Goal: Task Accomplishment & Management: Use online tool/utility

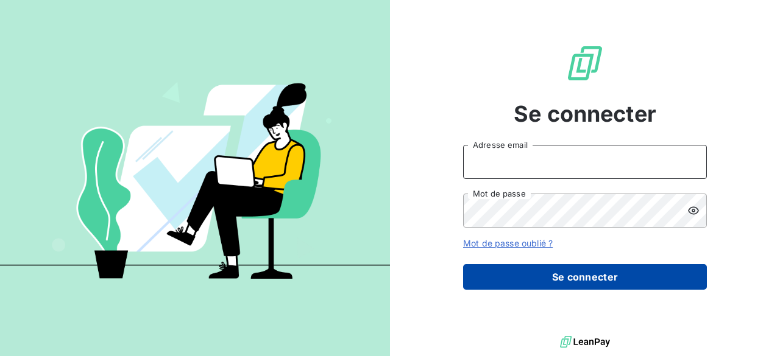
type input "[PERSON_NAME][EMAIL_ADDRESS][DOMAIN_NAME]"
click at [580, 275] on button "Se connecter" at bounding box center [585, 277] width 244 height 26
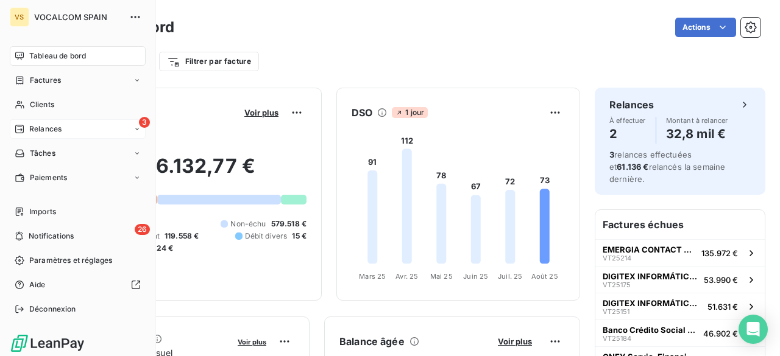
click at [29, 125] on span "Relances" at bounding box center [45, 129] width 32 height 11
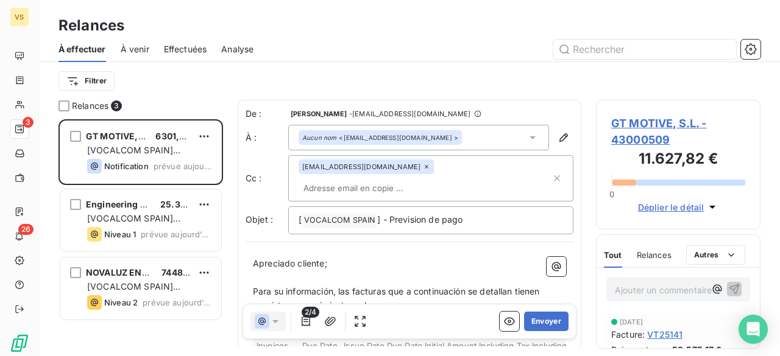
click at [401, 179] on input "text" at bounding box center [369, 188] width 141 height 18
type input "J"
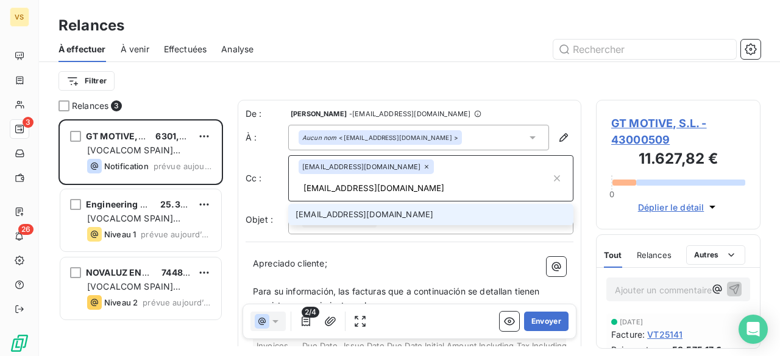
type input "j.meilan@vocalcom.com"
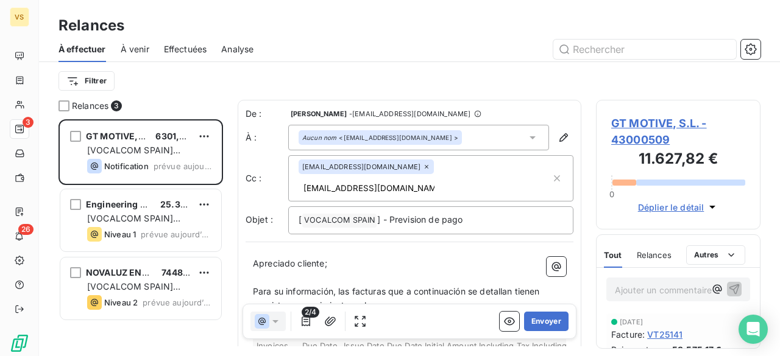
click at [464, 208] on div "[ VOCALCOM SPAIN ﻿ ] - Prevision de pago" at bounding box center [430, 221] width 285 height 28
click at [491, 213] on p "[ VOCALCOM SPAIN ﻿ ] - Prevision de pago" at bounding box center [431, 220] width 264 height 15
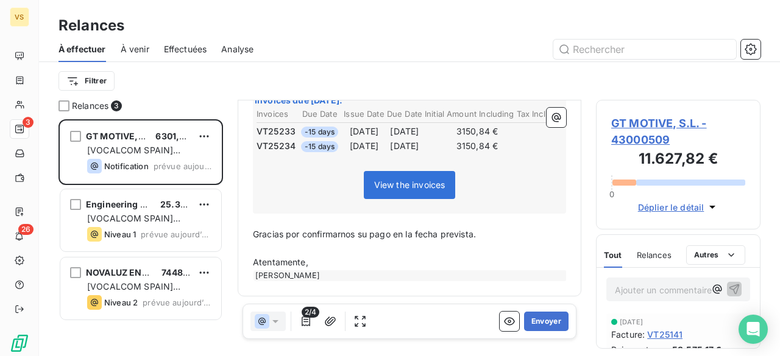
scroll to position [261, 0]
click at [534, 320] on button "Envoyer" at bounding box center [546, 321] width 44 height 19
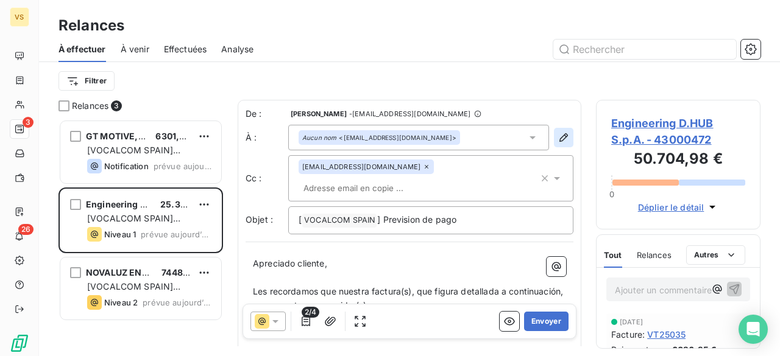
click at [557, 139] on icon "button" at bounding box center [563, 138] width 12 height 12
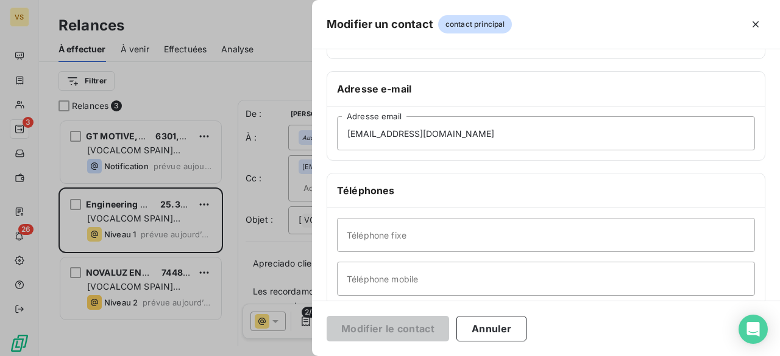
scroll to position [183, 0]
click at [140, 137] on div at bounding box center [390, 178] width 780 height 356
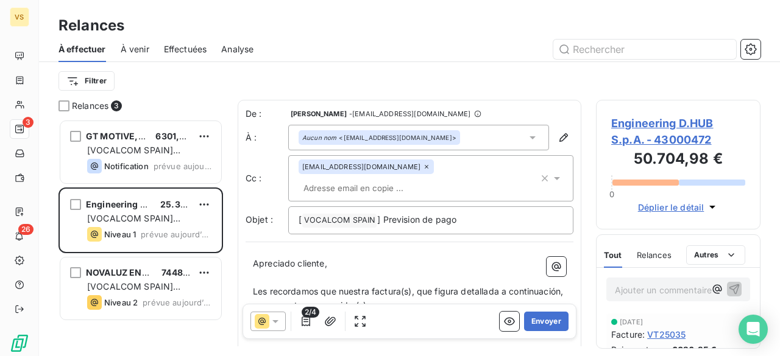
click at [140, 137] on span "GT MOTIVE, S.L." at bounding box center [121, 136] width 71 height 10
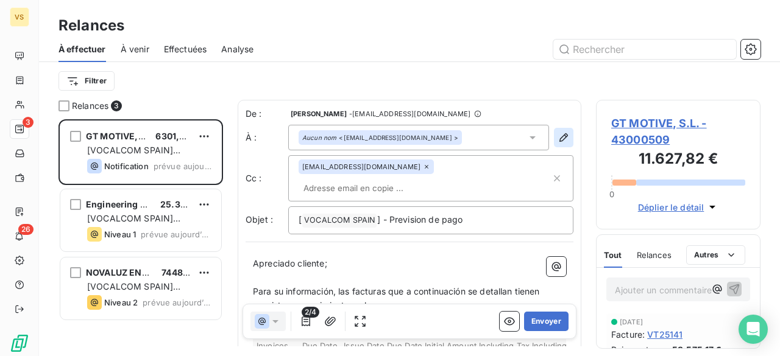
click at [557, 136] on icon "button" at bounding box center [563, 138] width 12 height 12
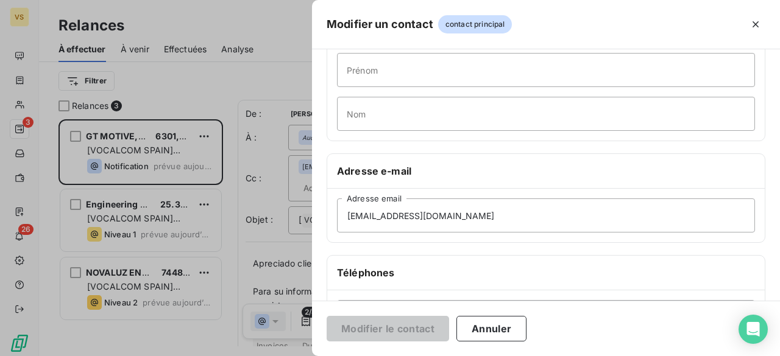
scroll to position [183, 0]
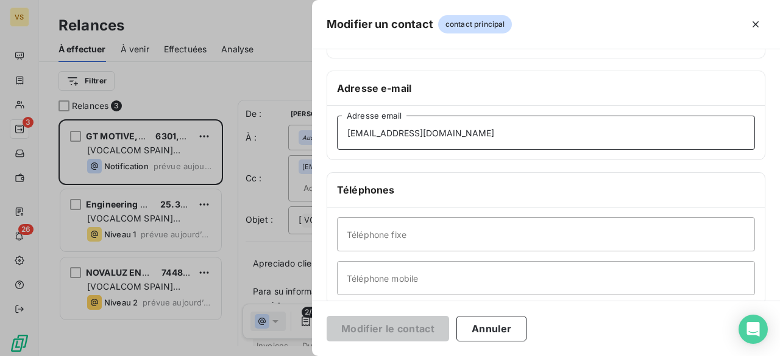
drag, startPoint x: 473, startPoint y: 136, endPoint x: 308, endPoint y: 127, distance: 166.0
click at [308, 356] on div "Modifier un contact contact principal Informations générales Civilité Prénom No…" at bounding box center [390, 356] width 780 height 0
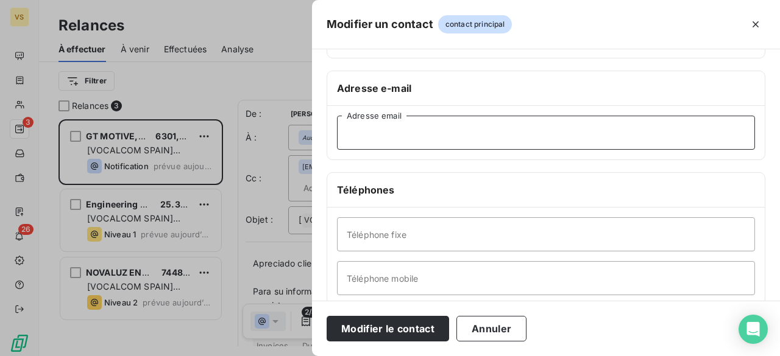
paste input "estela.puertas@gtmotive.com"
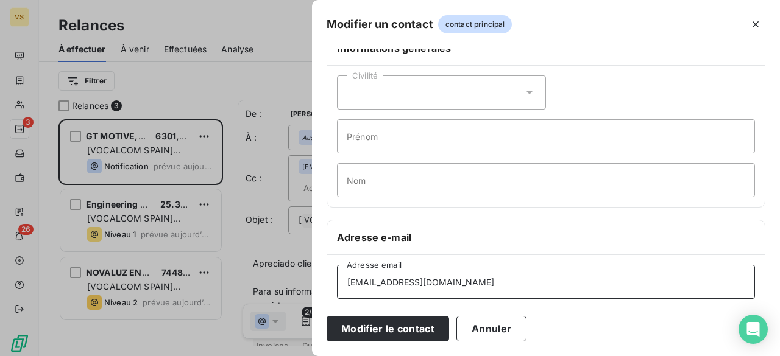
scroll to position [0, 0]
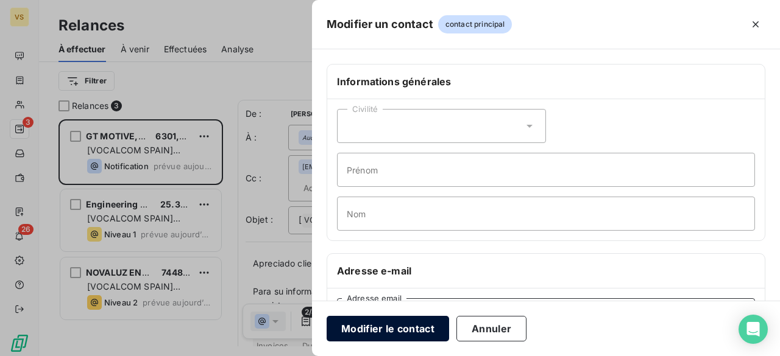
type input "estela.puertas@gtmotive.com"
click at [398, 335] on button "Modifier le contact" at bounding box center [388, 329] width 122 height 26
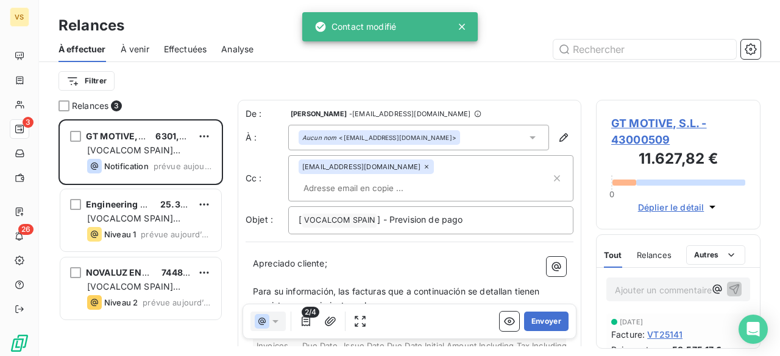
click at [403, 179] on input "text" at bounding box center [369, 188] width 141 height 18
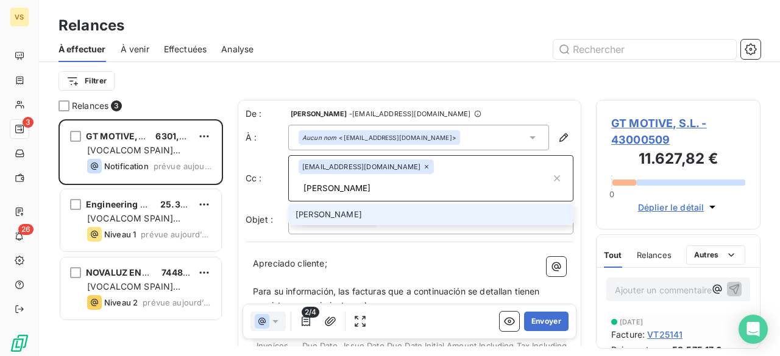
type input "J"
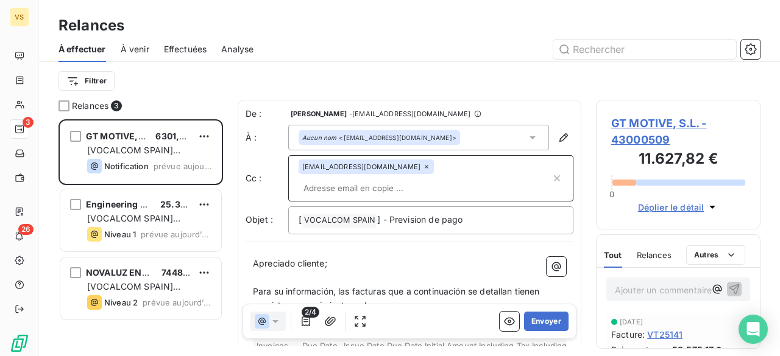
type input "u"
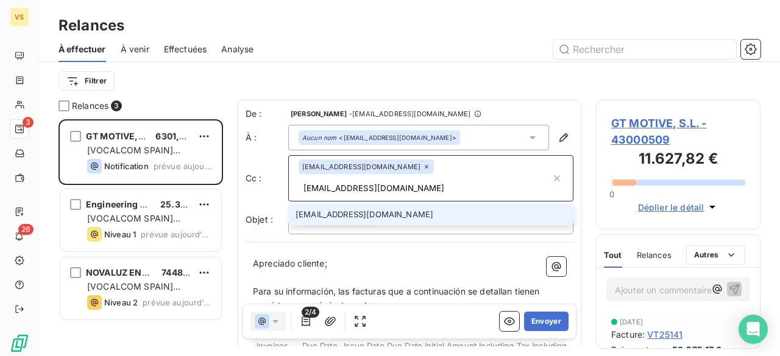
type input "j.meilan@vocalcom.com"
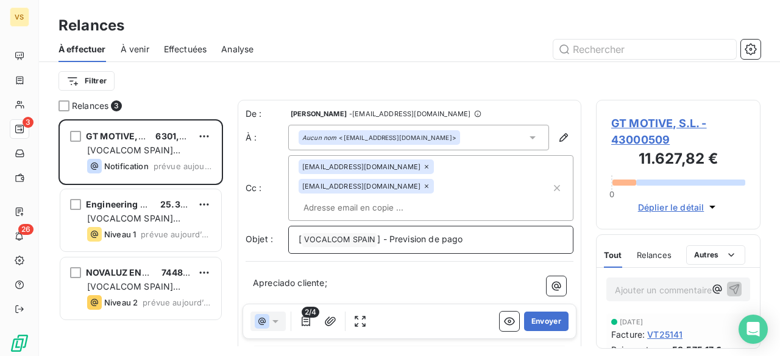
click at [496, 233] on p "[ VOCALCOM SPAIN ﻿ ] - Prevision de pago" at bounding box center [431, 240] width 264 height 15
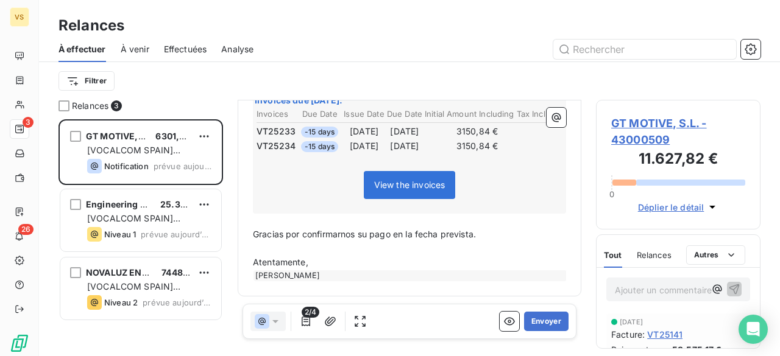
scroll to position [279, 0]
click at [531, 329] on button "Envoyer" at bounding box center [546, 321] width 44 height 19
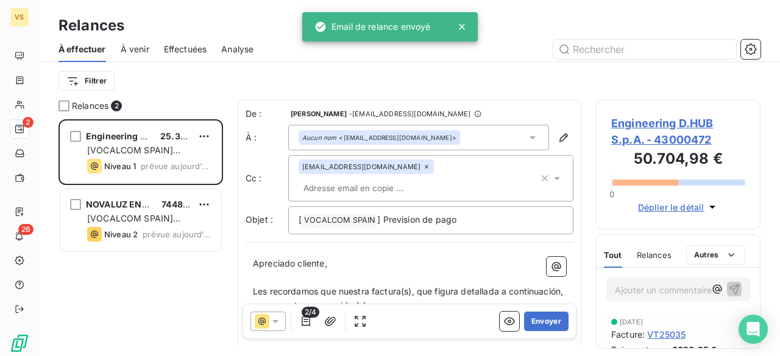
click at [398, 179] on input "text" at bounding box center [369, 188] width 141 height 18
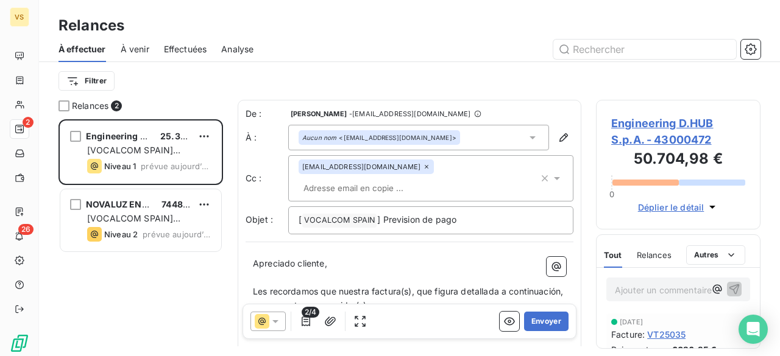
click at [400, 179] on input "text" at bounding box center [369, 188] width 141 height 18
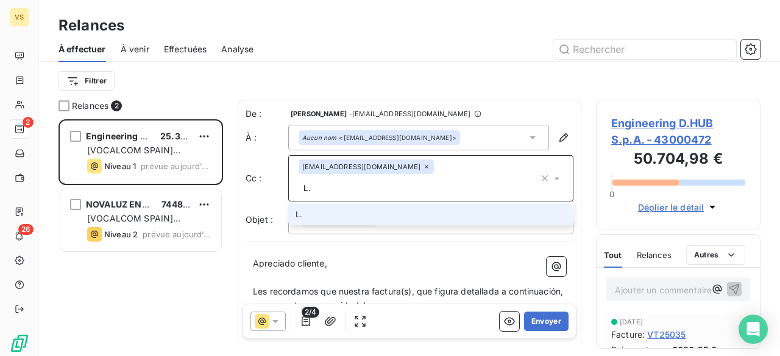
type input "L"
type input "l.lavorato@vocalcom.com"
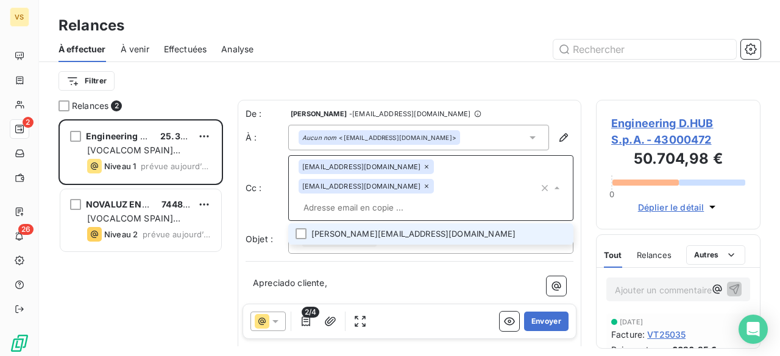
click at [400, 179] on div "l.lavorato@vocalcom.com" at bounding box center [366, 186] width 135 height 15
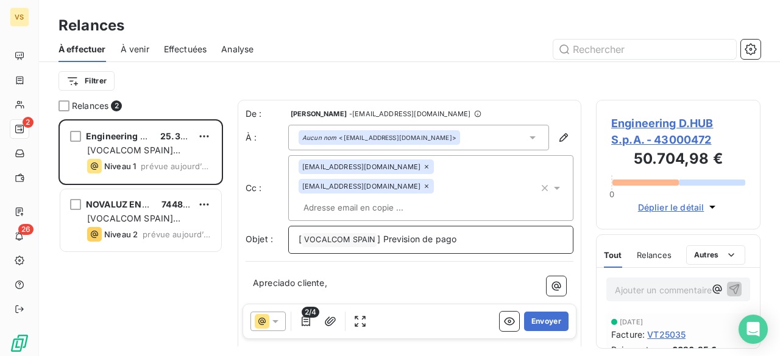
click at [463, 233] on p "[ VOCALCOM SPAIN ﻿ ] Prevision de pago" at bounding box center [431, 240] width 264 height 15
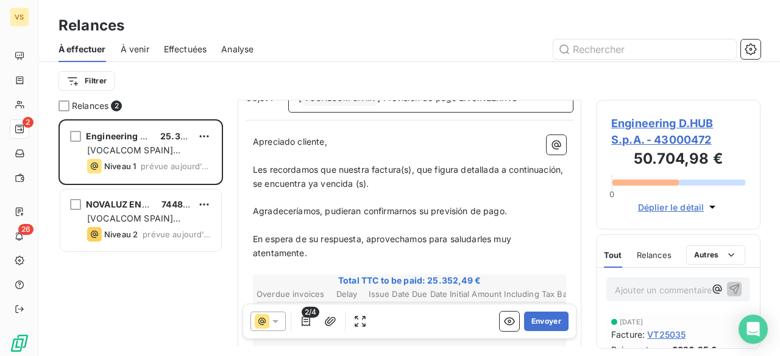
scroll to position [123, 0]
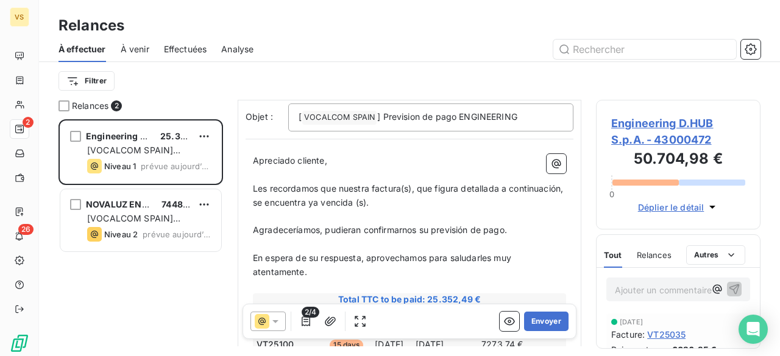
click at [370, 183] on span "Les recordamos que nuestra factura(s), que figura detallada a continuación, se …" at bounding box center [409, 195] width 313 height 24
click at [406, 183] on span "Les recordamos que nuestras factura(s), que figura detallada a continuación, se…" at bounding box center [383, 195] width 260 height 24
click at [457, 183] on span "Les recordamos que nuestras facturas, que figura detallada a continuación, se e…" at bounding box center [408, 195] width 311 height 24
click at [502, 183] on span "Les recordamos que nuestras facturas, que figuran detallada a continuación, se …" at bounding box center [382, 195] width 259 height 24
click at [363, 183] on span "Les recordamos que nuestras facturas, que figuran detalladas a continuación, se…" at bounding box center [384, 195] width 263 height 24
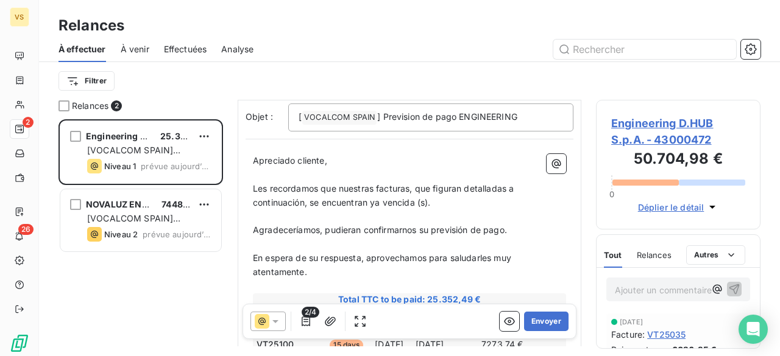
click at [416, 183] on span "Les recordamos que nuestras facturas, que figuran detalladas a continuación, se…" at bounding box center [384, 195] width 263 height 24
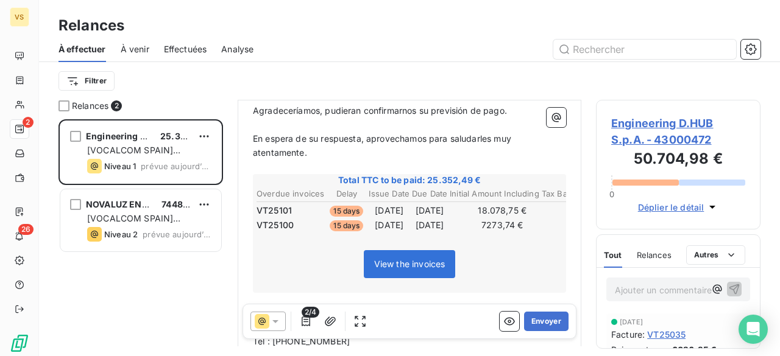
scroll to position [245, 0]
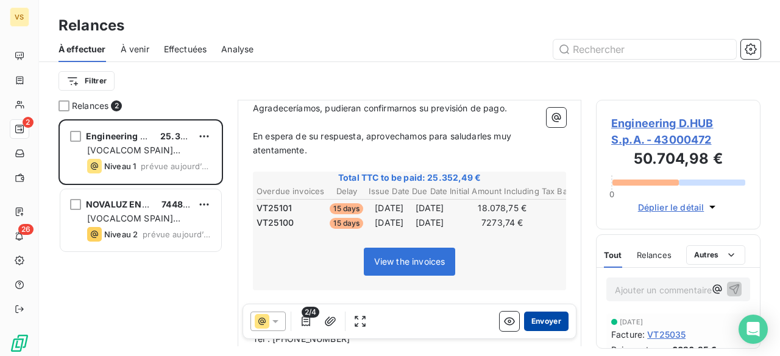
click at [539, 322] on button "Envoyer" at bounding box center [546, 321] width 44 height 19
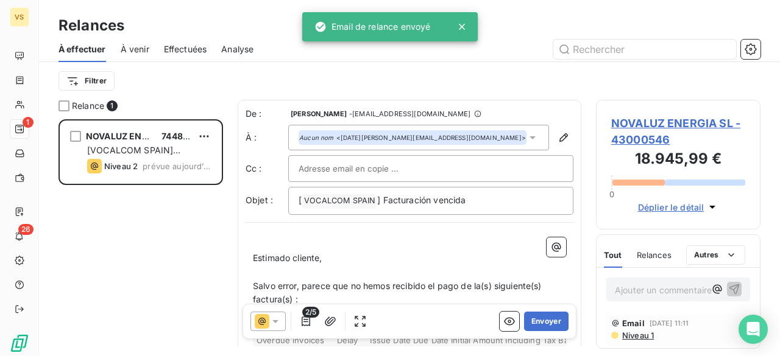
click at [399, 169] on input "text" at bounding box center [364, 169] width 131 height 18
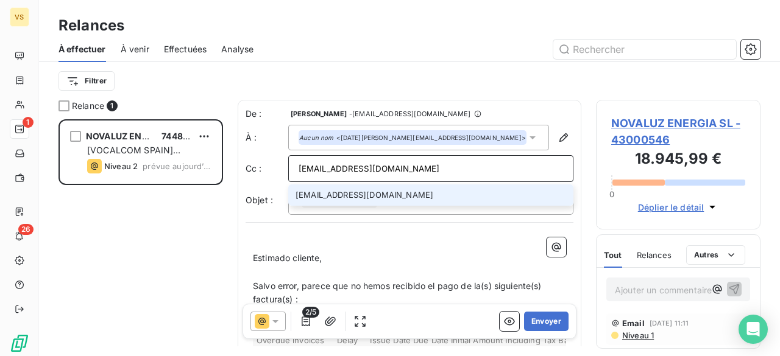
click at [457, 160] on input "m.ruiz@vocalcom.com" at bounding box center [431, 169] width 264 height 18
type input "m.ruiz@vocalcom.com"
click at [423, 187] on li "m.ruiz@vocalcom.com" at bounding box center [430, 195] width 285 height 21
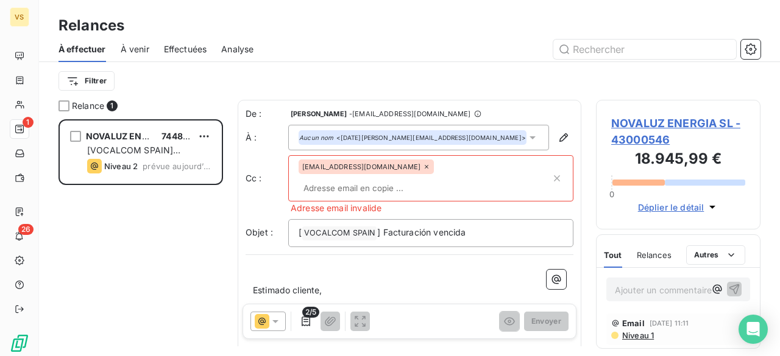
click at [446, 179] on input "text" at bounding box center [425, 188] width 252 height 18
click at [386, 167] on div "m.ruiz@vocalcom.com" at bounding box center [366, 167] width 135 height 15
click at [411, 179] on input "text" at bounding box center [425, 188] width 252 height 18
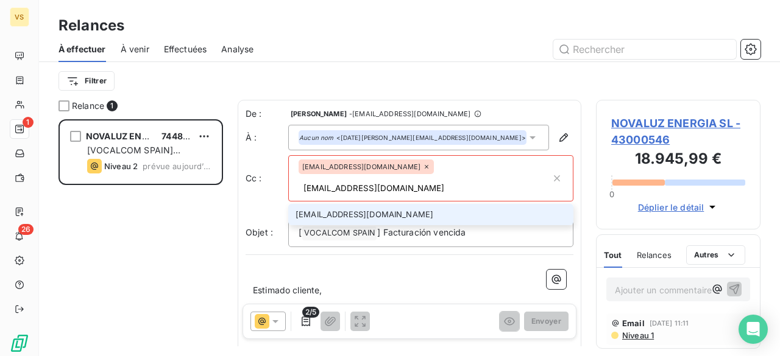
click at [386, 167] on div "m.ruiz@vocalcom.com" at bounding box center [366, 167] width 135 height 15
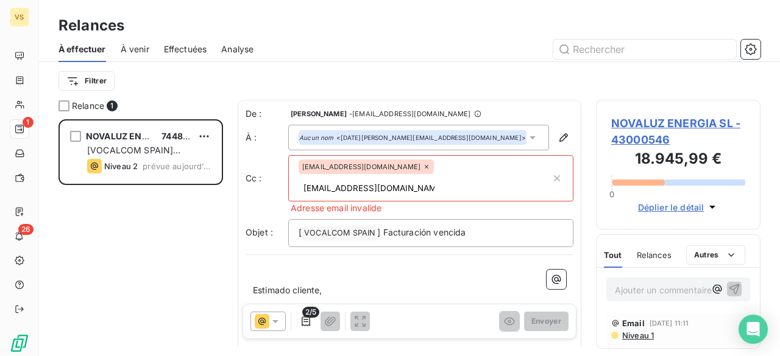
click at [385, 167] on div "m.ruiz@vocalcom.com" at bounding box center [366, 167] width 135 height 15
type input "m.ruiz@vocalcom.com"
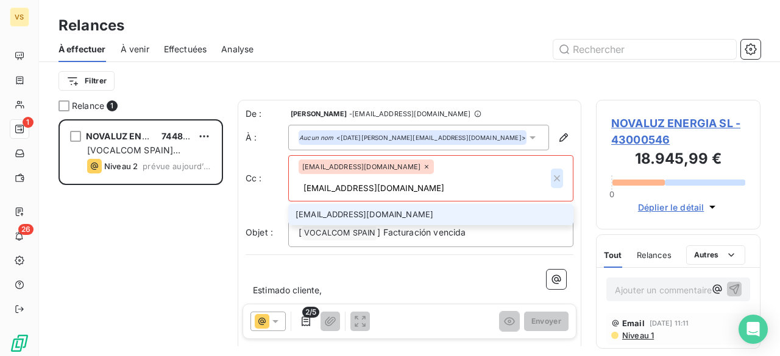
click at [551, 172] on icon "button" at bounding box center [557, 178] width 12 height 12
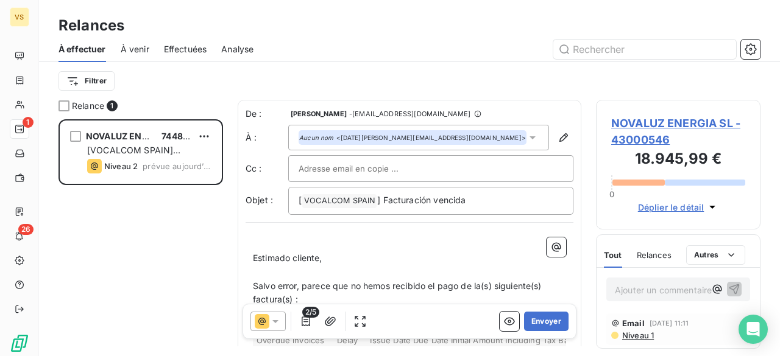
click at [406, 168] on div at bounding box center [431, 169] width 264 height 18
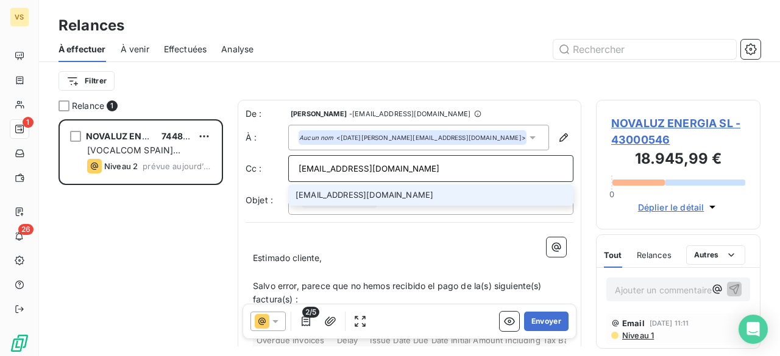
click at [445, 171] on input "m.ruiz@vocalcom.com" at bounding box center [431, 169] width 264 height 18
type input "m.ruiz@vocalcom.com; j.llamas@vocalcom.com"
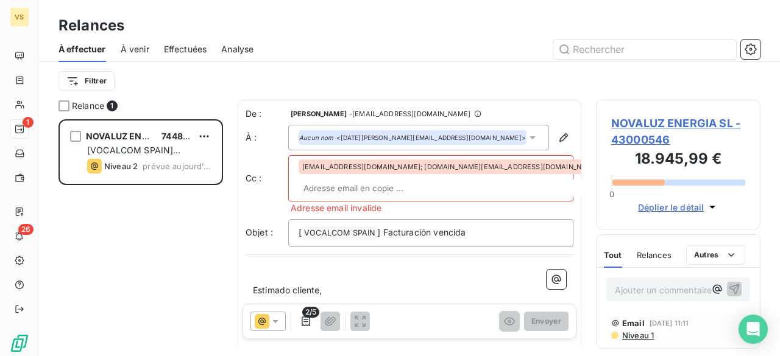
click at [602, 168] on icon at bounding box center [605, 166] width 7 height 7
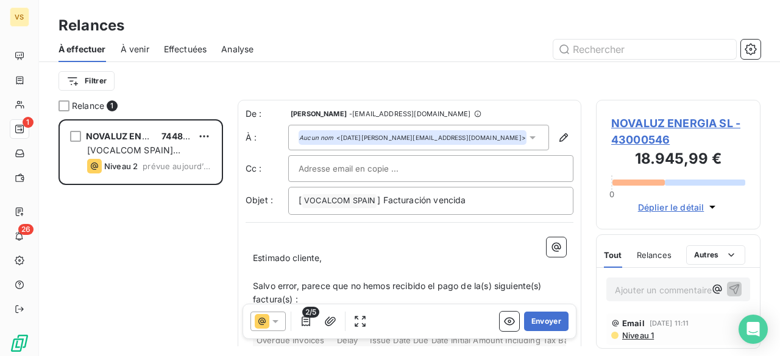
click at [464, 168] on div at bounding box center [431, 169] width 264 height 18
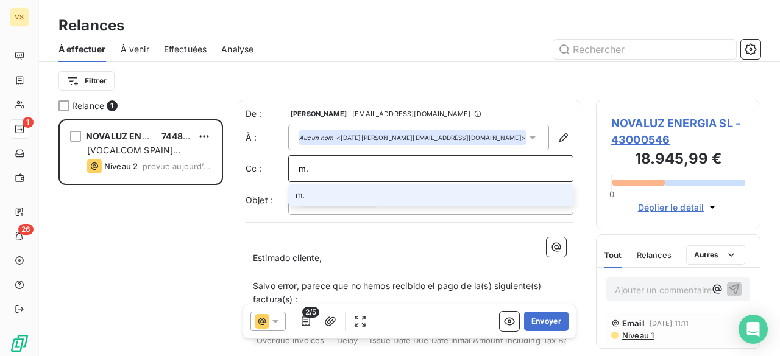
type input "m.ruiz@vocalcom.com"
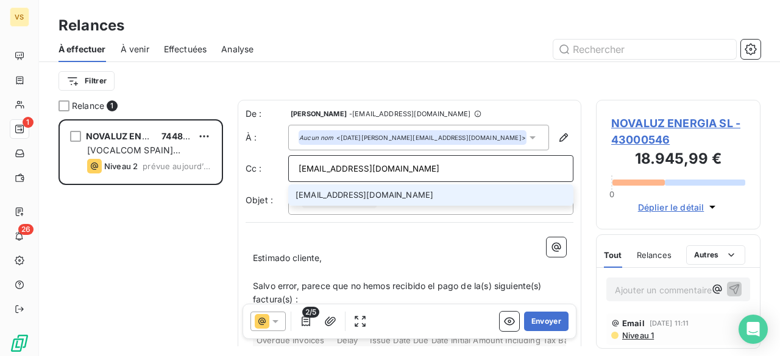
click at [517, 197] on li "m.ruiz@vocalcom.com" at bounding box center [430, 195] width 285 height 21
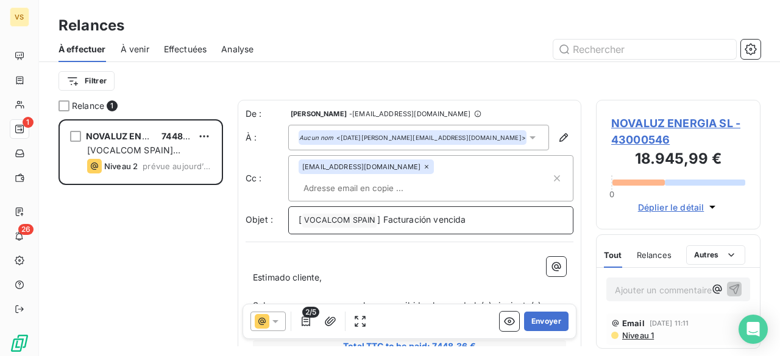
click at [517, 213] on p "[ VOCALCOM SPAIN ﻿ ] Facturación vencida" at bounding box center [431, 220] width 264 height 15
click at [439, 179] on input "text" at bounding box center [369, 188] width 141 height 18
click at [493, 179] on input "text" at bounding box center [425, 188] width 252 height 18
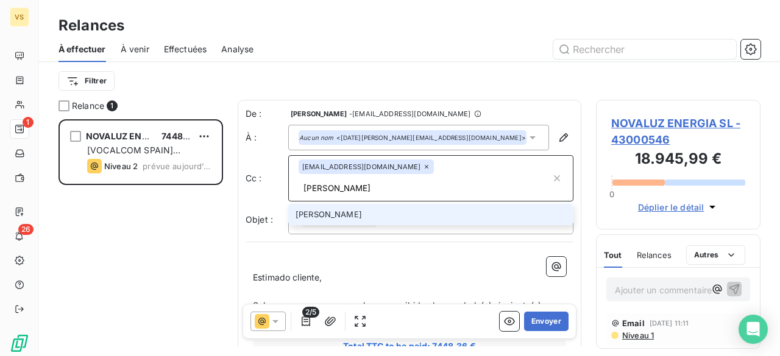
type input "J"
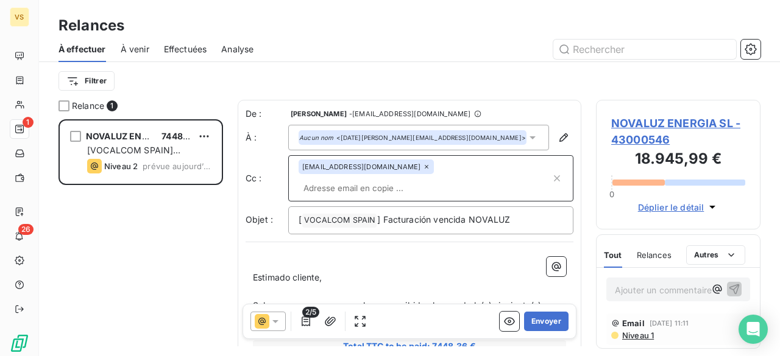
type input "u"
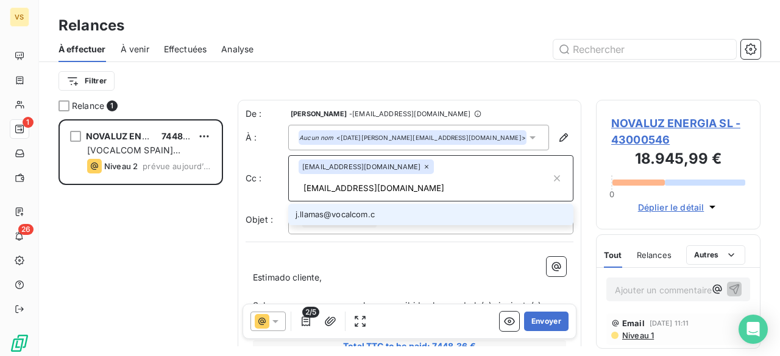
type input "j.llamas@vocalcom.com"
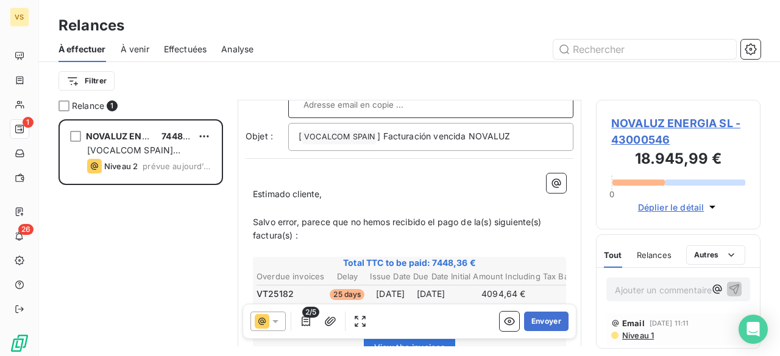
scroll to position [123, 0]
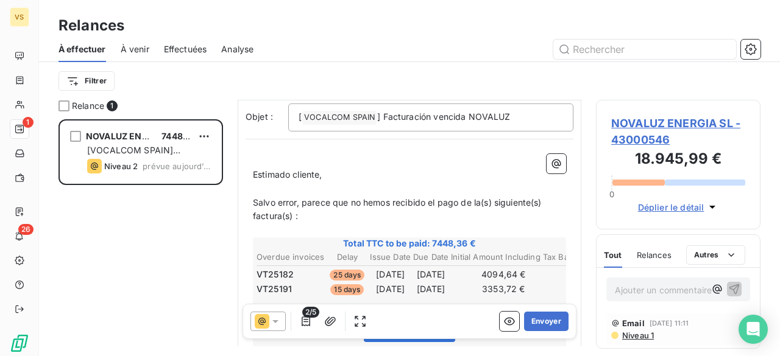
click at [481, 197] on span "Salvo error, parece que no hemos recibido el pago de la(s) siguiente(s) factura…" at bounding box center [398, 209] width 291 height 24
click at [487, 197] on span "Salvo error, parece que no hemos recibido el pago de las) siguiente(s) factura(…" at bounding box center [397, 209] width 288 height 24
click at [527, 197] on span "Salvo error, parece que no hemos recibido el pago de las siguiente(s) factura(s…" at bounding box center [395, 209] width 285 height 24
click at [534, 197] on span "Salvo error, parece que no hemos recibido el pago de las siguientes) factura(s)…" at bounding box center [393, 209] width 281 height 24
click at [281, 197] on span "Salvo error, parece que no hemos recibido el pago de las siguientes factura(s) :" at bounding box center [392, 209] width 278 height 24
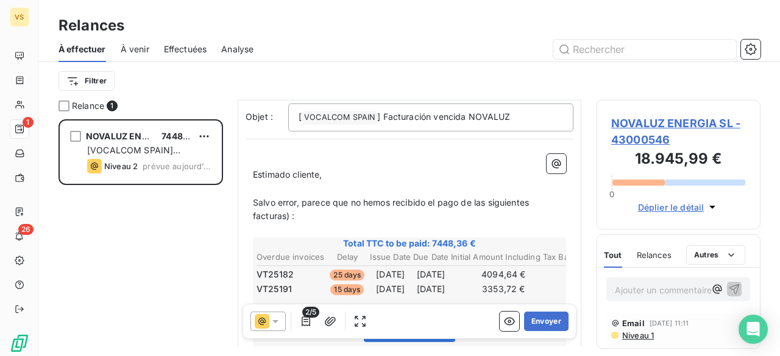
click at [284, 197] on span "Salvo error, parece que no hemos recibido el pago de las siguientes facturas) :" at bounding box center [392, 209] width 278 height 24
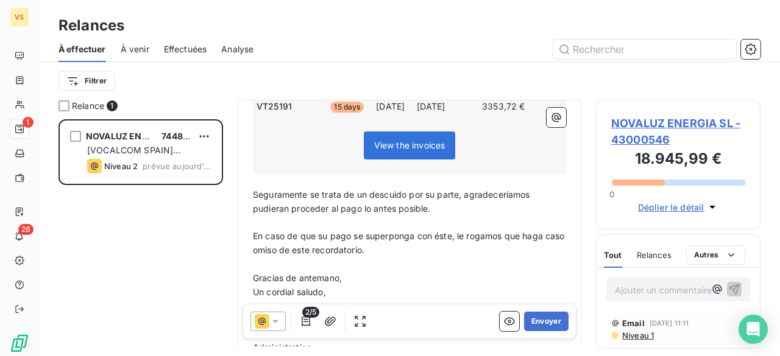
scroll to position [479, 0]
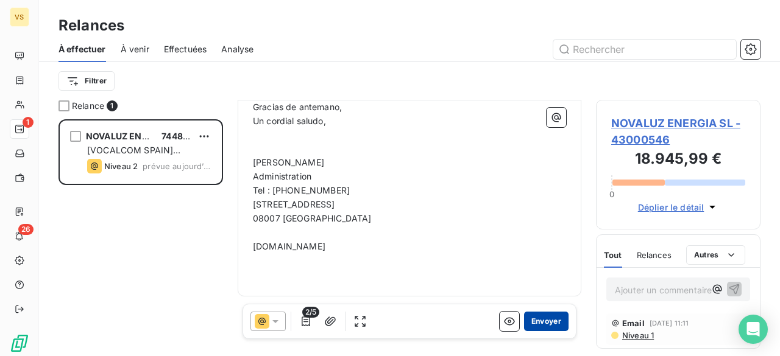
click at [549, 315] on button "Envoyer" at bounding box center [546, 321] width 44 height 19
